Goal: Information Seeking & Learning: Find contact information

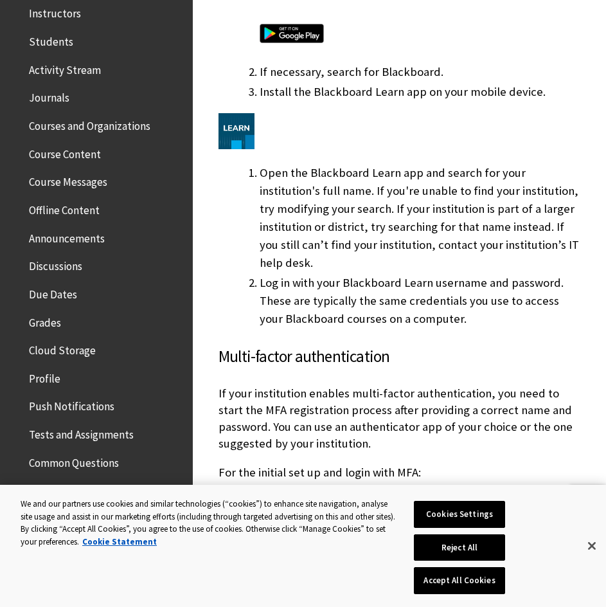
scroll to position [1028, 0]
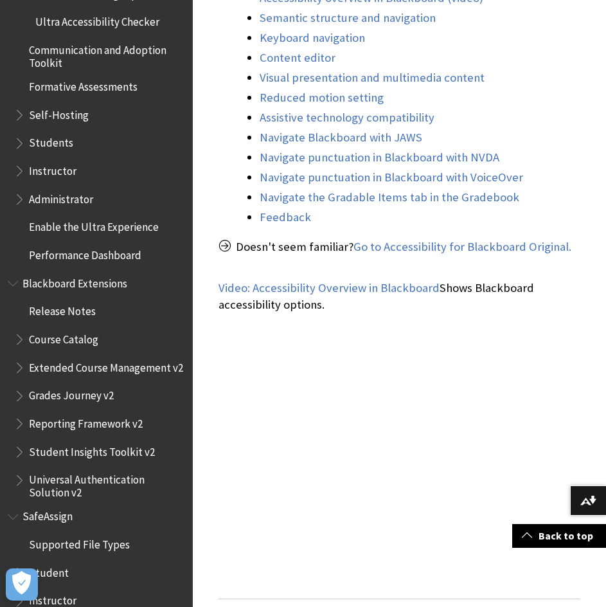
scroll to position [707, 0]
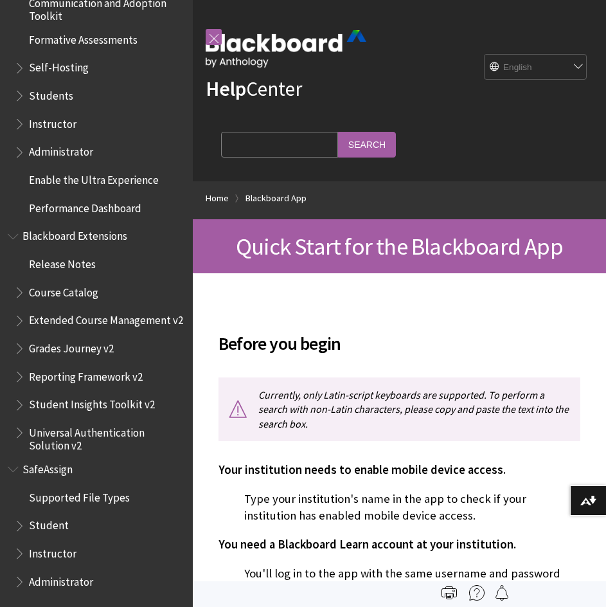
click at [278, 97] on link "Help Center" at bounding box center [254, 89] width 96 height 26
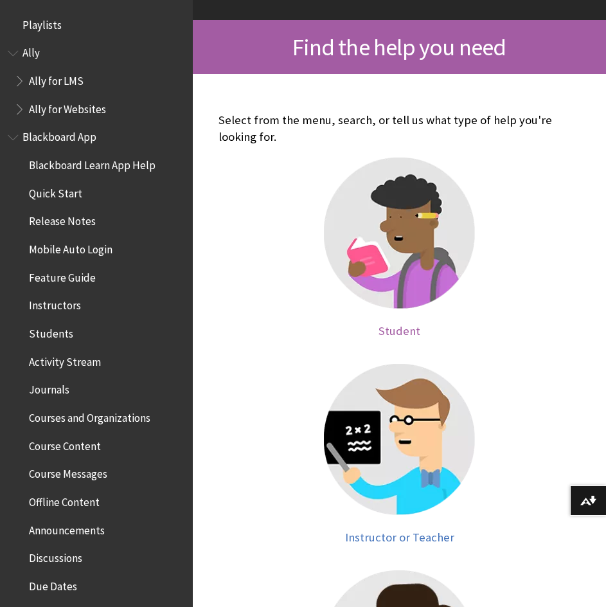
scroll to position [193, 0]
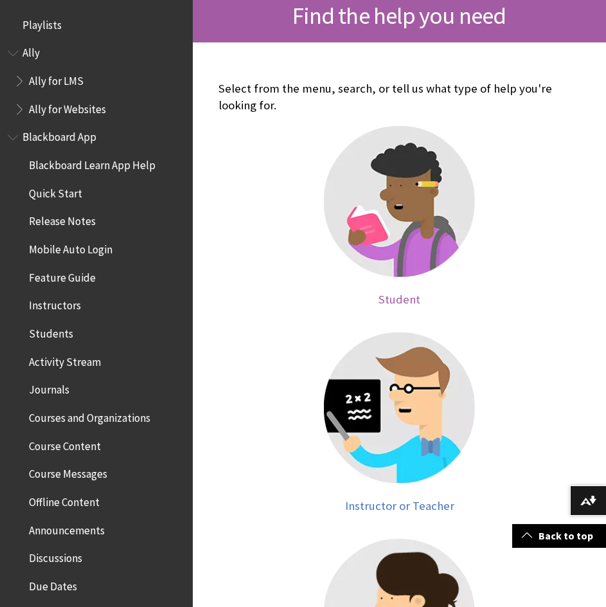
click at [410, 185] on img at bounding box center [399, 201] width 151 height 151
click at [398, 296] on span "Student" at bounding box center [400, 299] width 42 height 15
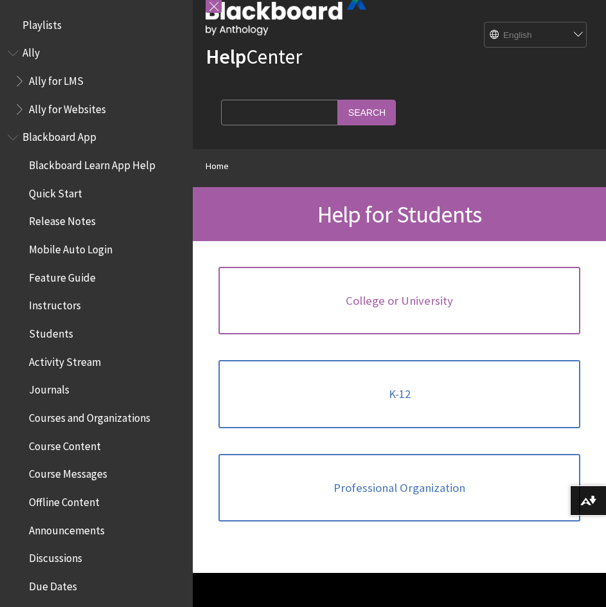
scroll to position [64, 0]
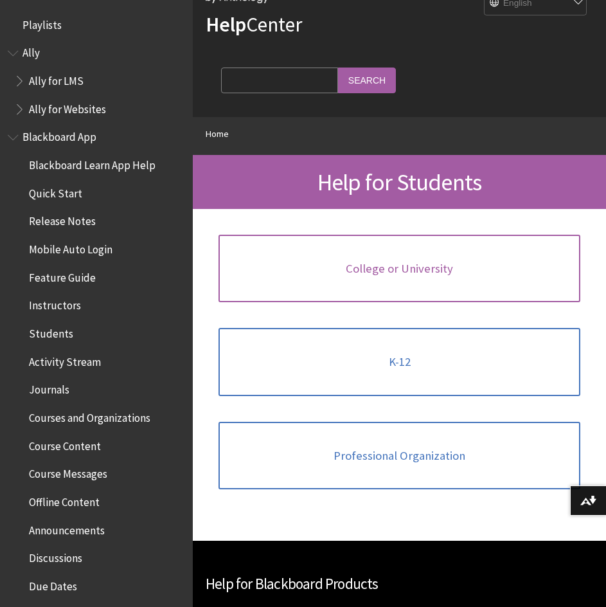
click at [367, 255] on link "College or University" at bounding box center [400, 269] width 362 height 68
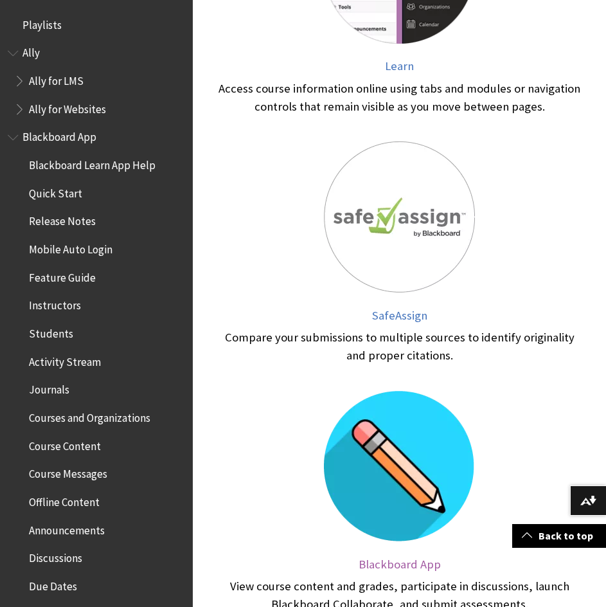
scroll to position [707, 0]
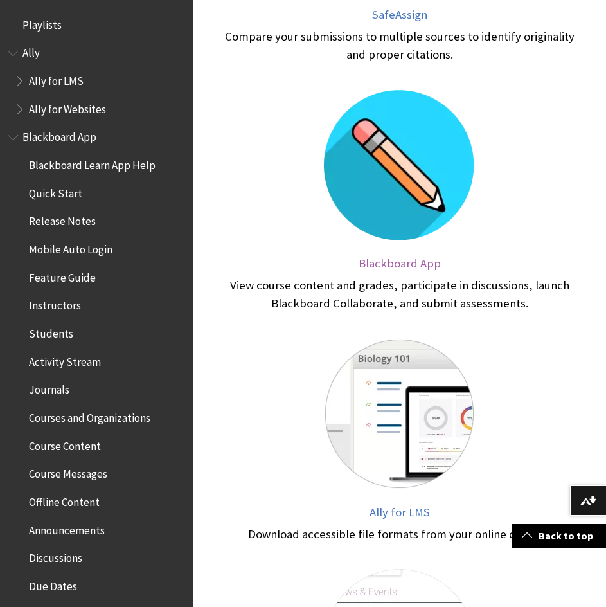
click at [403, 202] on img at bounding box center [399, 164] width 151 height 151
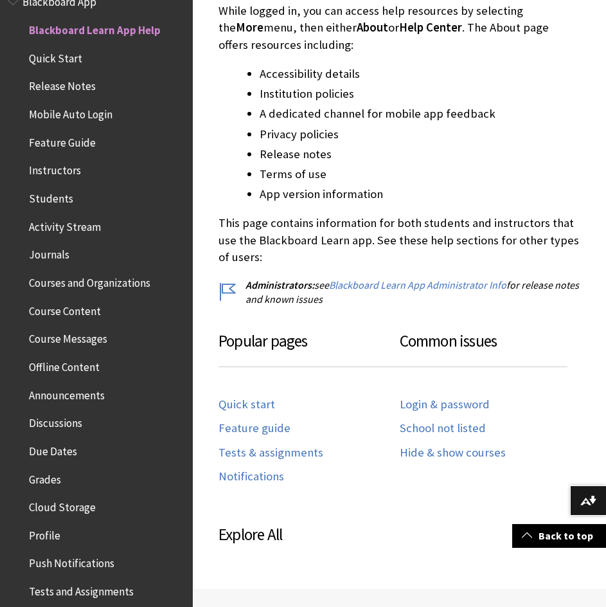
scroll to position [514, 0]
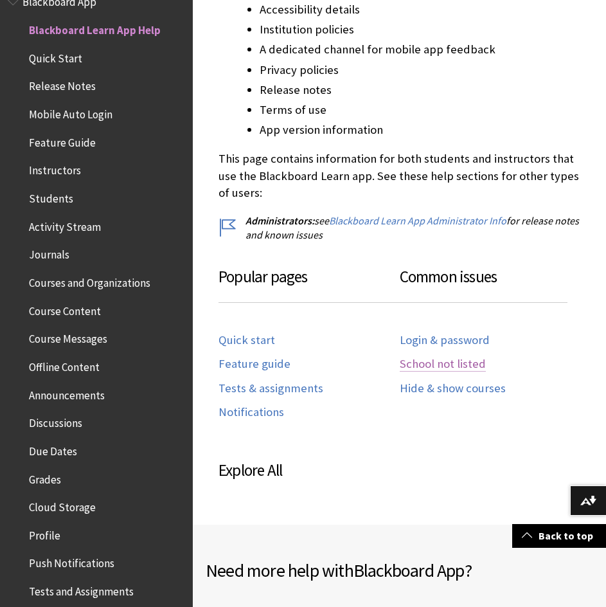
click at [413, 357] on link "School not listed" at bounding box center [443, 364] width 86 height 15
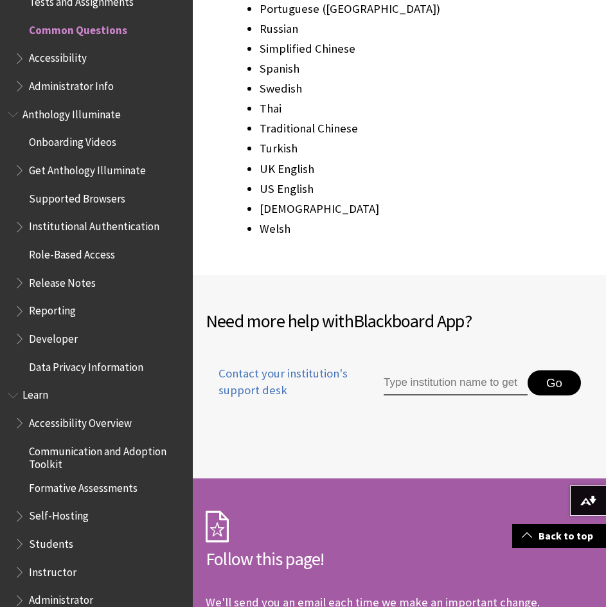
scroll to position [2046, 0]
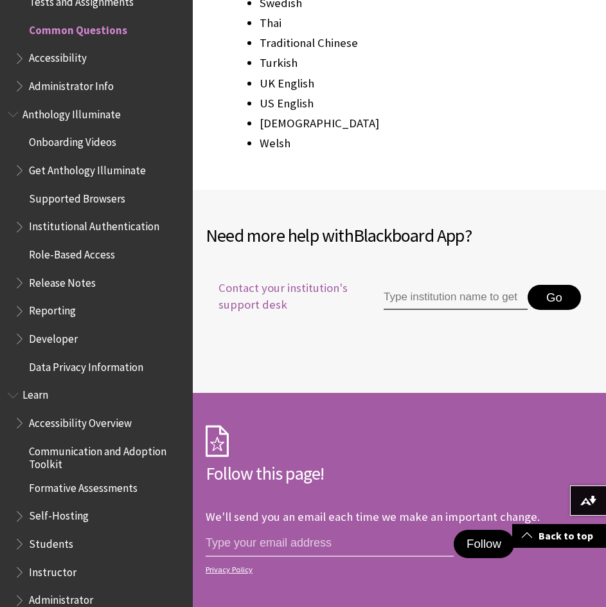
click at [264, 308] on span "Contact your institution's support desk" at bounding box center [294, 296] width 177 height 33
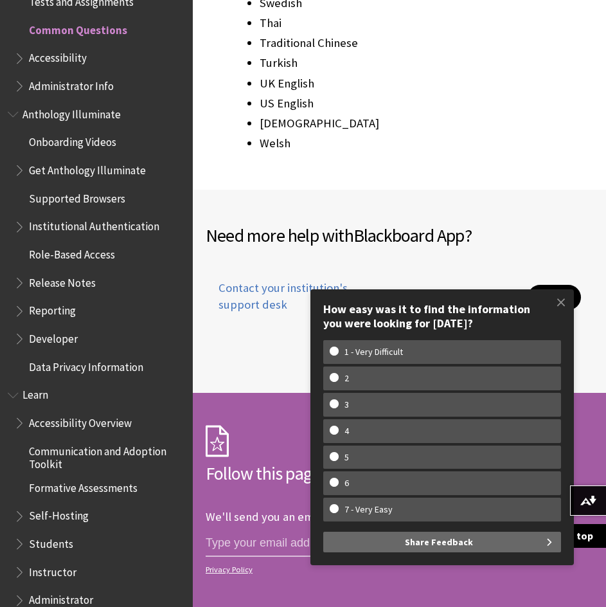
drag, startPoint x: 562, startPoint y: 306, endPoint x: 503, endPoint y: 301, distance: 59.3
click at [558, 306] on span at bounding box center [561, 302] width 27 height 27
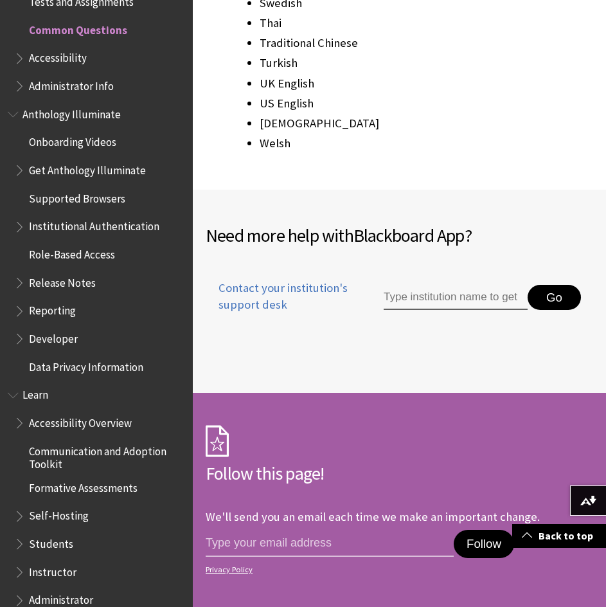
click at [440, 292] on w-div "How easy was it to find the information you were looking for today? How easy wa…" at bounding box center [441, 427] width 263 height 276
click at [429, 299] on input "Type institution name to get support" at bounding box center [456, 298] width 144 height 26
type input "n"
type input "university of central la"
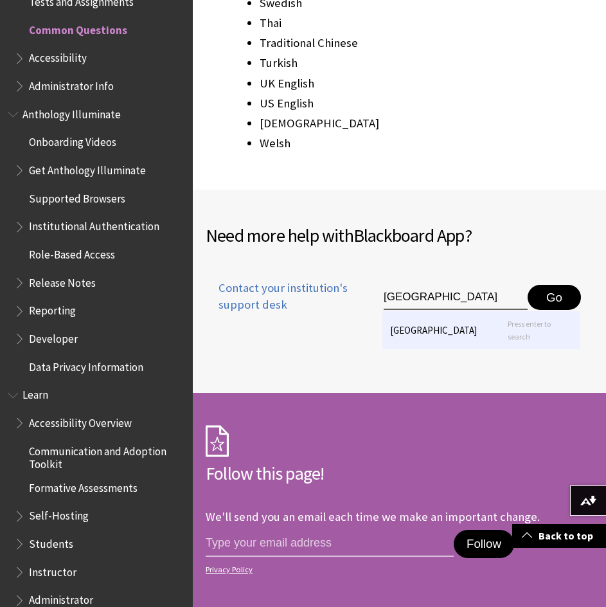
type input "university of lancanshire"
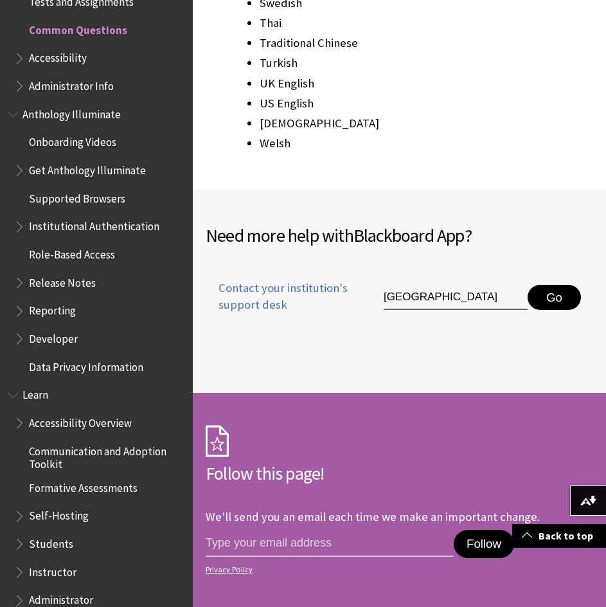
click at [552, 295] on button "Go" at bounding box center [554, 298] width 53 height 26
